Goal: Task Accomplishment & Management: Manage account settings

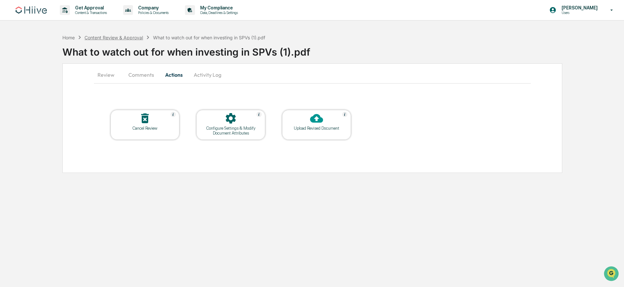
click at [126, 36] on div "Content Review & Approval" at bounding box center [114, 38] width 59 height 6
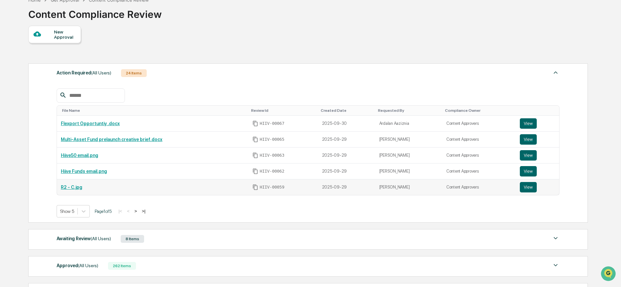
scroll to position [67, 0]
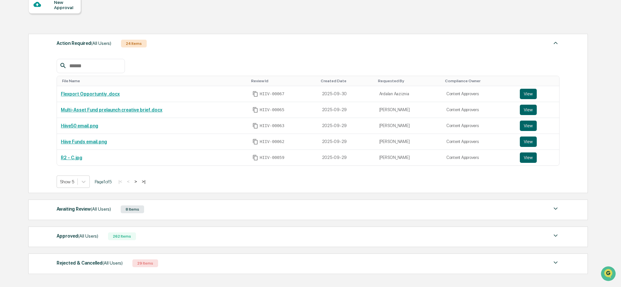
click at [137, 210] on div "8 Items" at bounding box center [132, 209] width 23 height 8
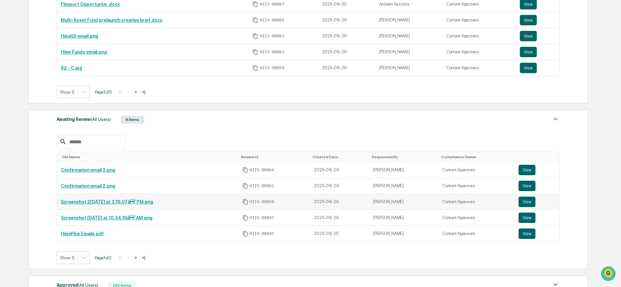
scroll to position [0, 0]
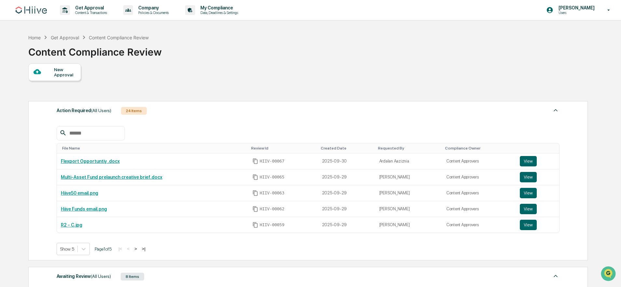
click at [72, 39] on div "Get Approval" at bounding box center [65, 38] width 28 height 6
click at [74, 38] on div "Get Approval" at bounding box center [65, 38] width 28 height 6
click at [106, 38] on div "Content Compliance Review" at bounding box center [119, 38] width 60 height 6
click at [38, 37] on div "Home" at bounding box center [34, 38] width 12 height 6
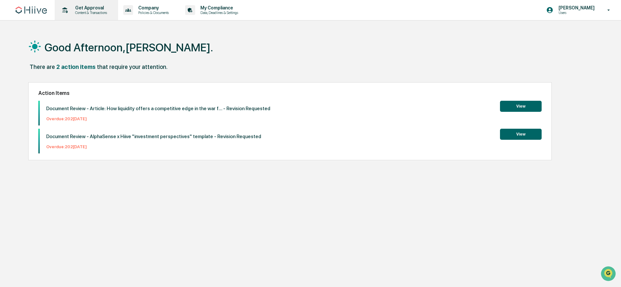
click at [94, 15] on div "Get Approval Content & Transactions" at bounding box center [85, 10] width 57 height 20
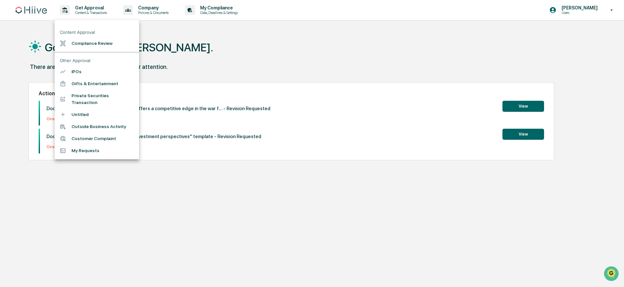
click at [105, 45] on li "Compliance Review" at bounding box center [97, 43] width 85 height 12
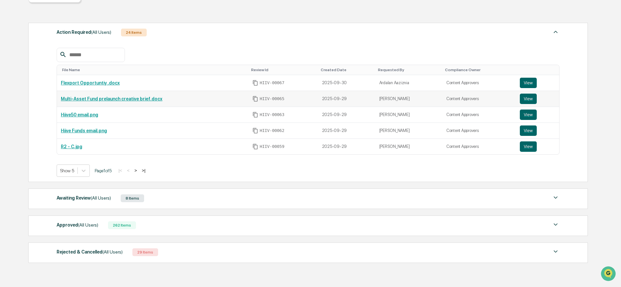
scroll to position [84, 0]
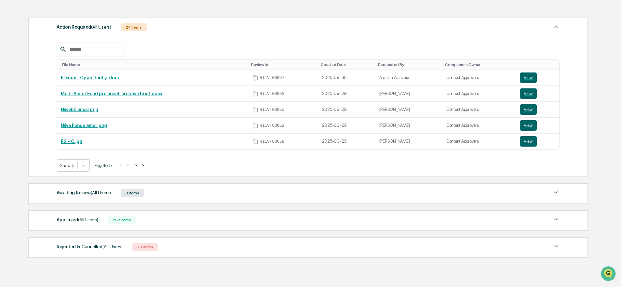
click at [132, 197] on div "8 Items" at bounding box center [132, 193] width 23 height 8
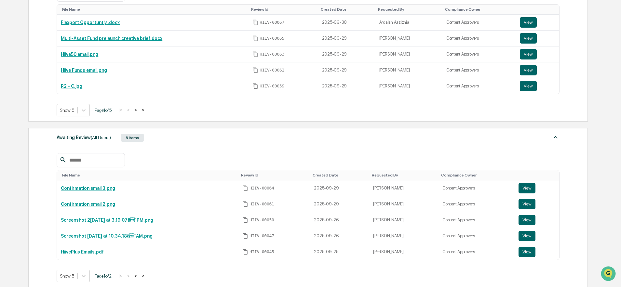
scroll to position [157, 0]
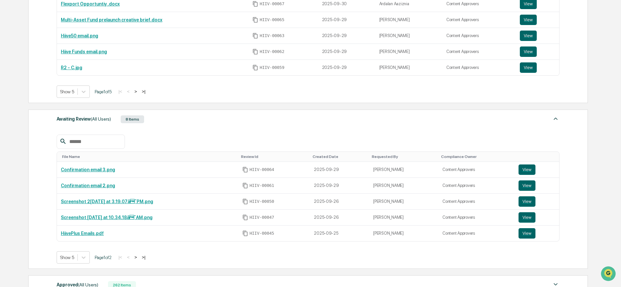
click at [139, 258] on button ">" at bounding box center [135, 258] width 7 height 6
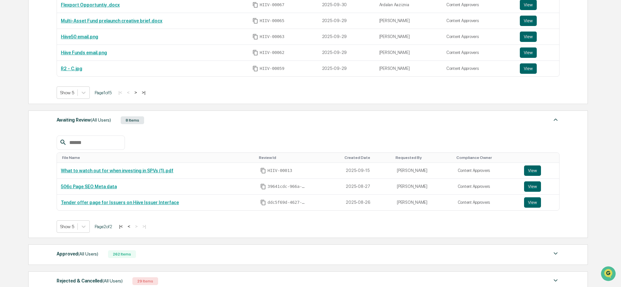
scroll to position [156, 0]
click at [533, 174] on button "View" at bounding box center [532, 171] width 17 height 10
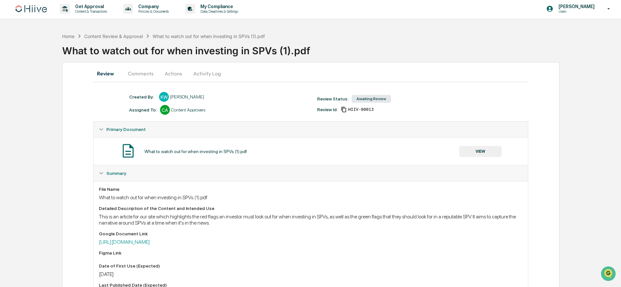
click at [179, 74] on button "Actions" at bounding box center [173, 74] width 29 height 16
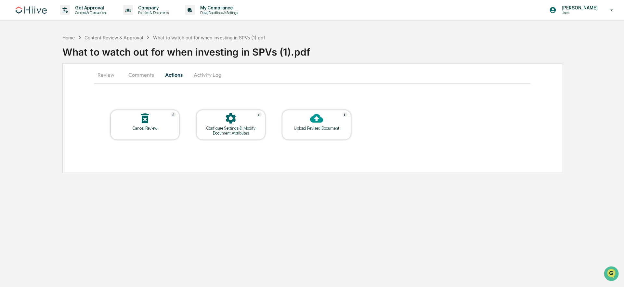
click at [335, 128] on div "Upload Revised Document" at bounding box center [316, 128] width 59 height 5
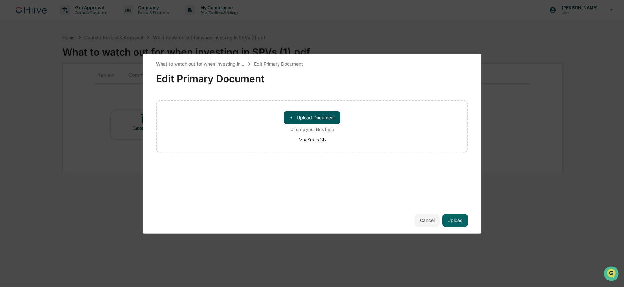
click at [328, 119] on button "＋ Upload Document" at bounding box center [312, 117] width 57 height 13
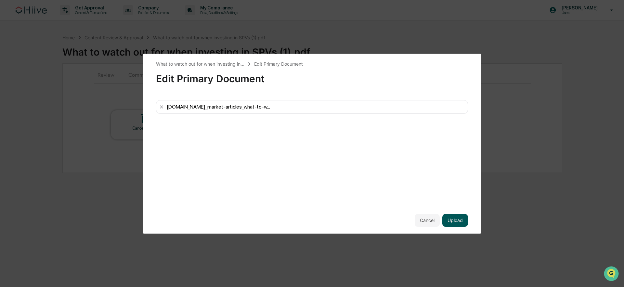
click at [456, 223] on button "Upload" at bounding box center [456, 220] width 26 height 13
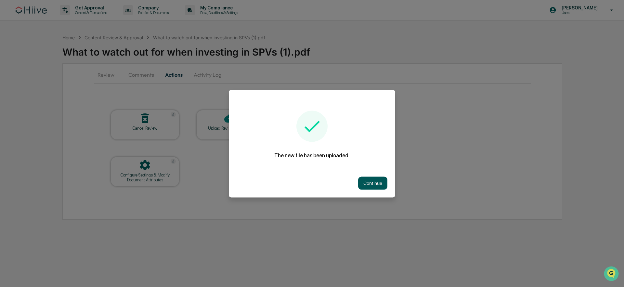
click at [372, 180] on button "Continue" at bounding box center [372, 183] width 29 height 13
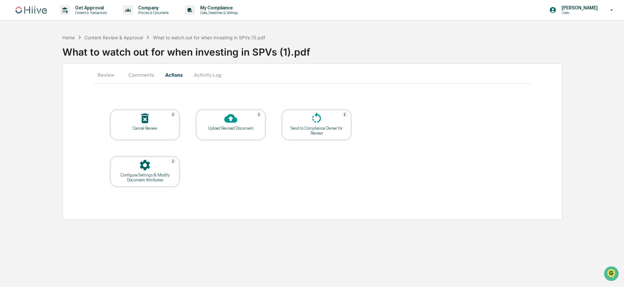
click at [306, 125] on div at bounding box center [316, 119] width 65 height 14
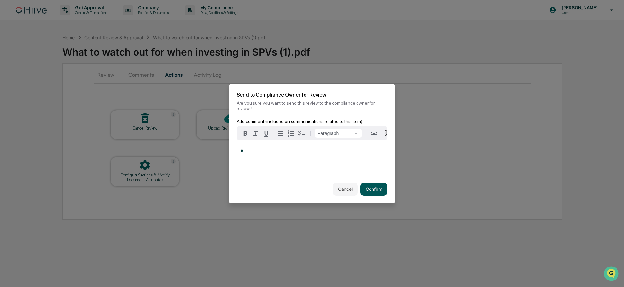
click at [373, 189] on button "Confirm" at bounding box center [374, 189] width 27 height 13
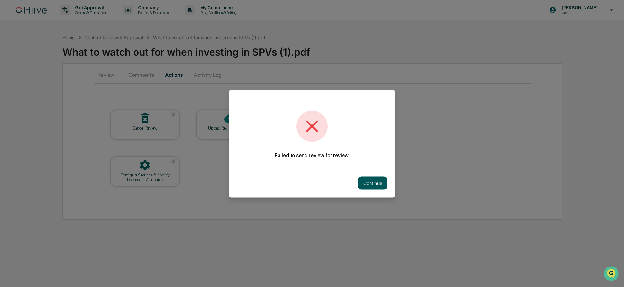
click at [372, 181] on button "Continue" at bounding box center [372, 183] width 29 height 13
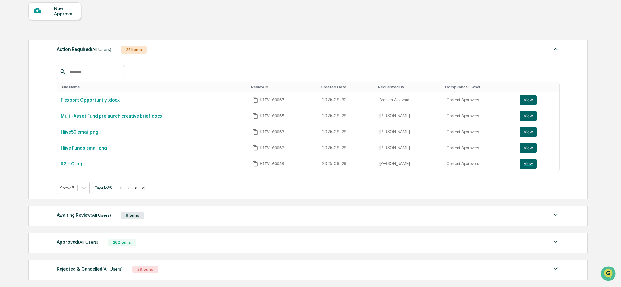
scroll to position [88, 0]
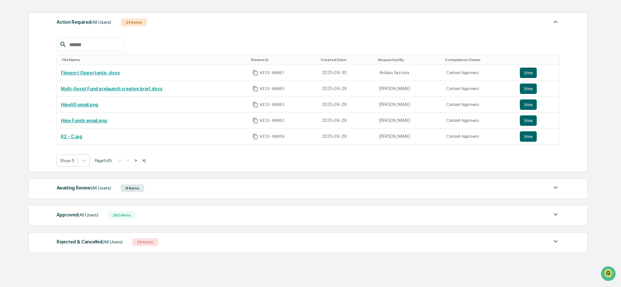
click at [111, 189] on span "(All Users)" at bounding box center [101, 187] width 20 height 5
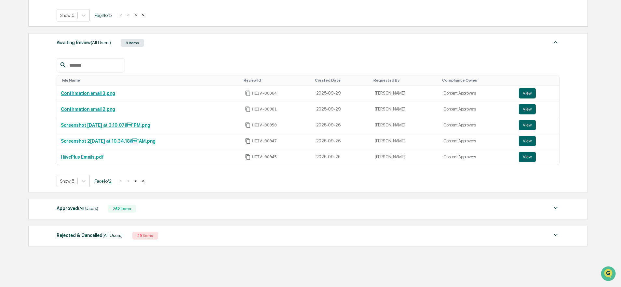
scroll to position [199, 0]
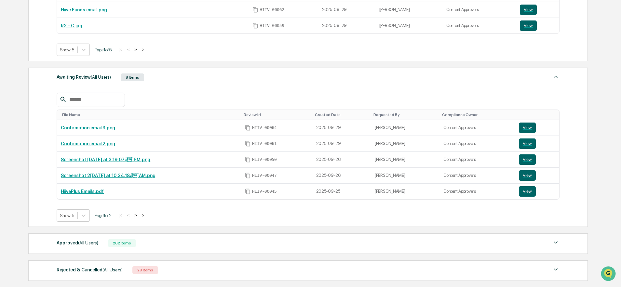
click at [147, 215] on button ">|" at bounding box center [143, 216] width 7 height 6
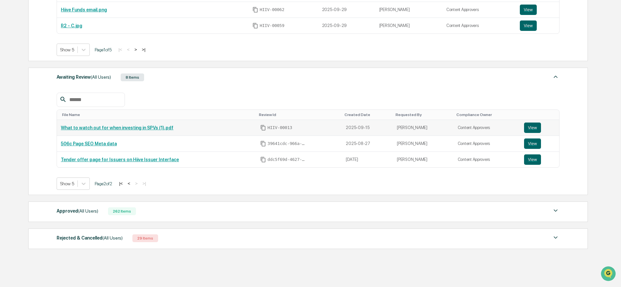
click at [161, 127] on link "What to watch out for when investing in SPVs (1).pdf" at bounding box center [117, 127] width 112 height 5
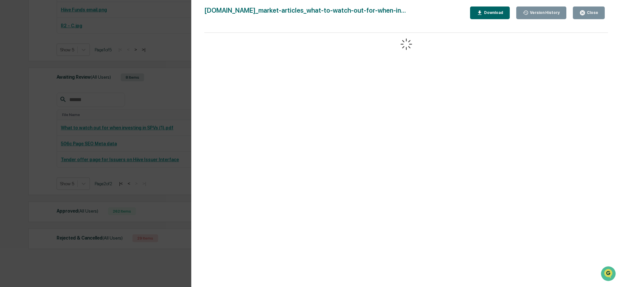
click at [165, 98] on div "Version History [DATE] 08:17 PM [PERSON_NAME] [DATE] 07:04 PM [PERSON_NAME] [DA…" at bounding box center [310, 143] width 621 height 287
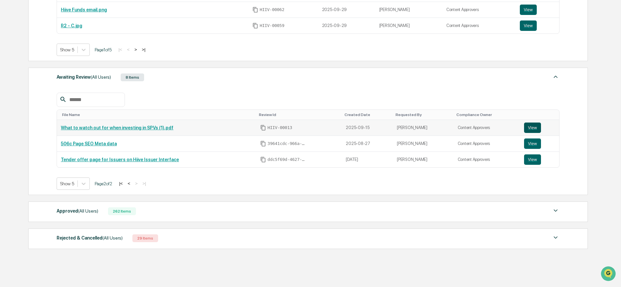
click at [526, 126] on button "View" at bounding box center [532, 128] width 17 height 10
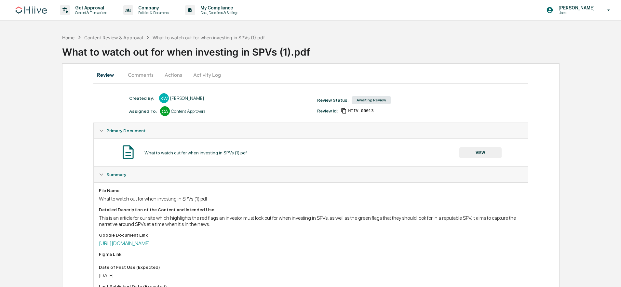
click at [171, 67] on button "Actions" at bounding box center [173, 75] width 29 height 16
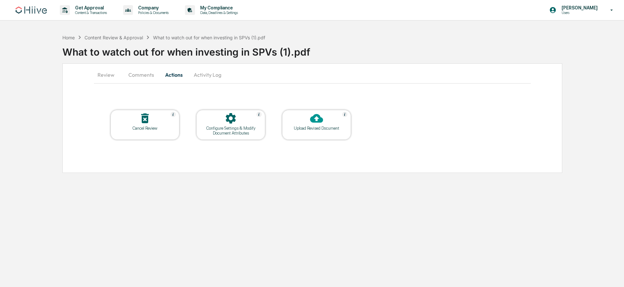
click at [310, 134] on div "Upload Revised Document" at bounding box center [316, 125] width 69 height 30
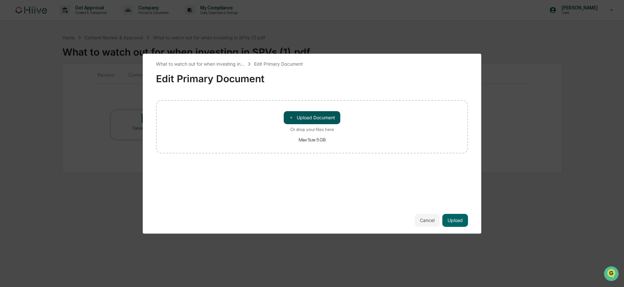
click at [316, 117] on button "＋ Upload Document" at bounding box center [312, 117] width 57 height 13
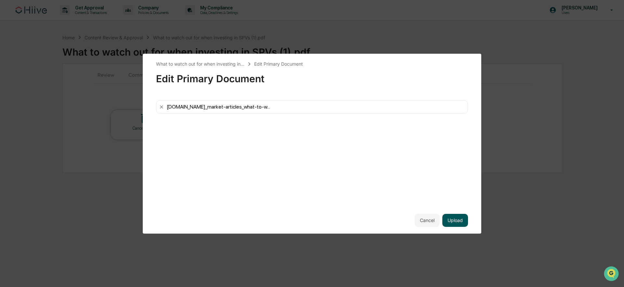
click at [455, 220] on button "Upload" at bounding box center [456, 220] width 26 height 13
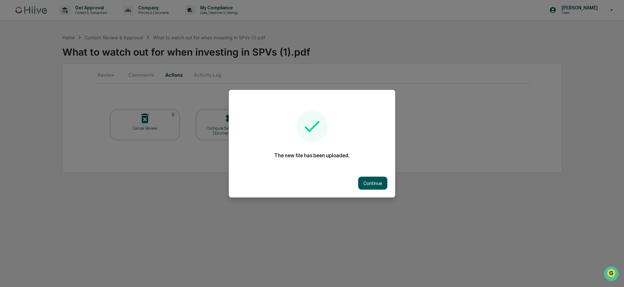
click at [370, 185] on button "Continue" at bounding box center [372, 183] width 29 height 13
